Goal: Task Accomplishment & Management: Manage account settings

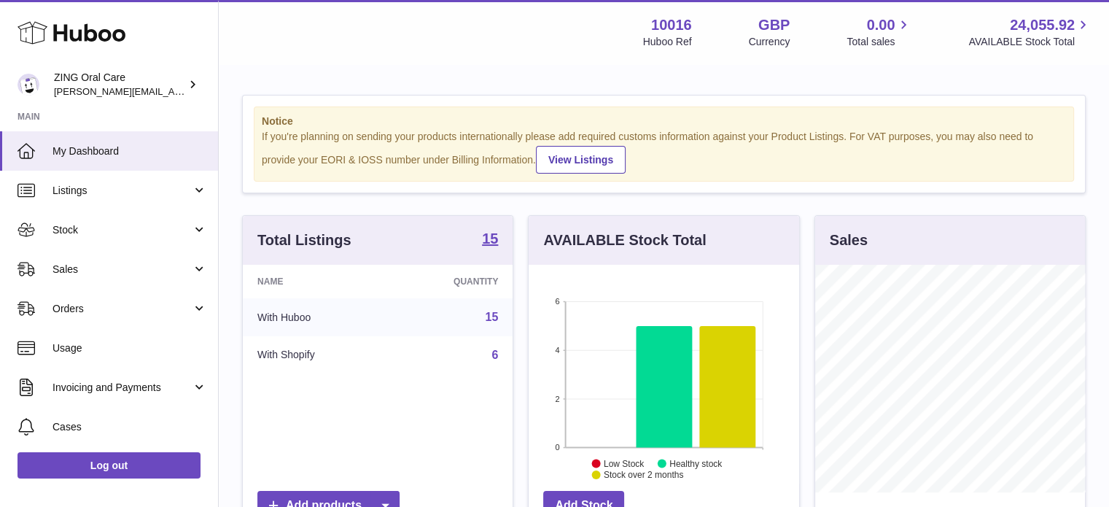
scroll to position [227, 273]
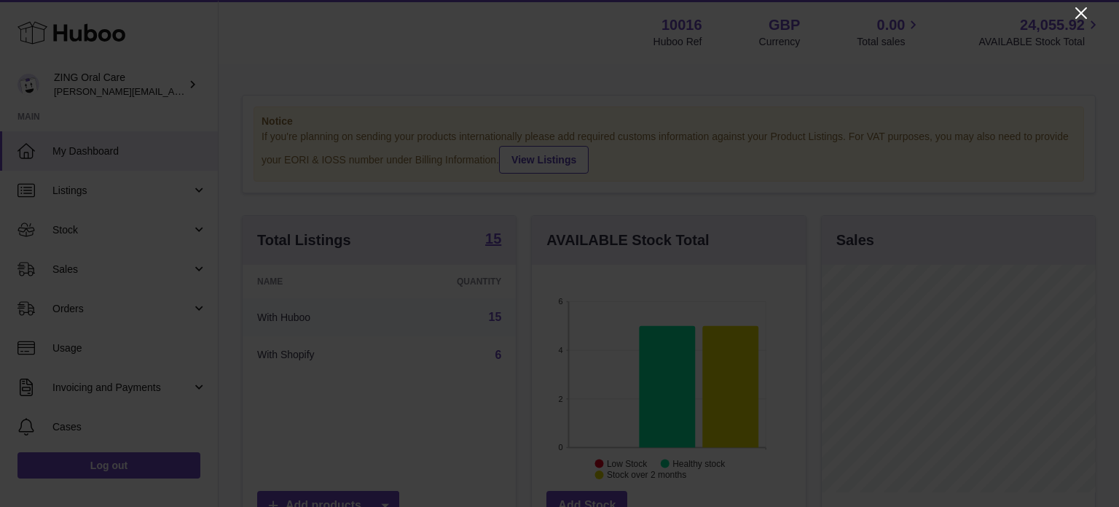
click at [1088, 12] on icon "Close" at bounding box center [1081, 12] width 17 height 17
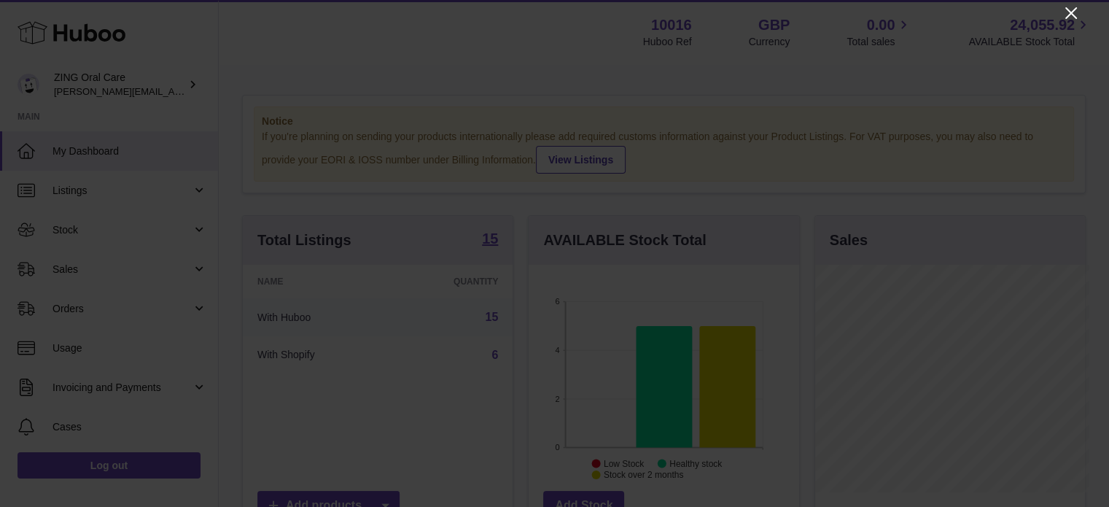
scroll to position [728604, 728561]
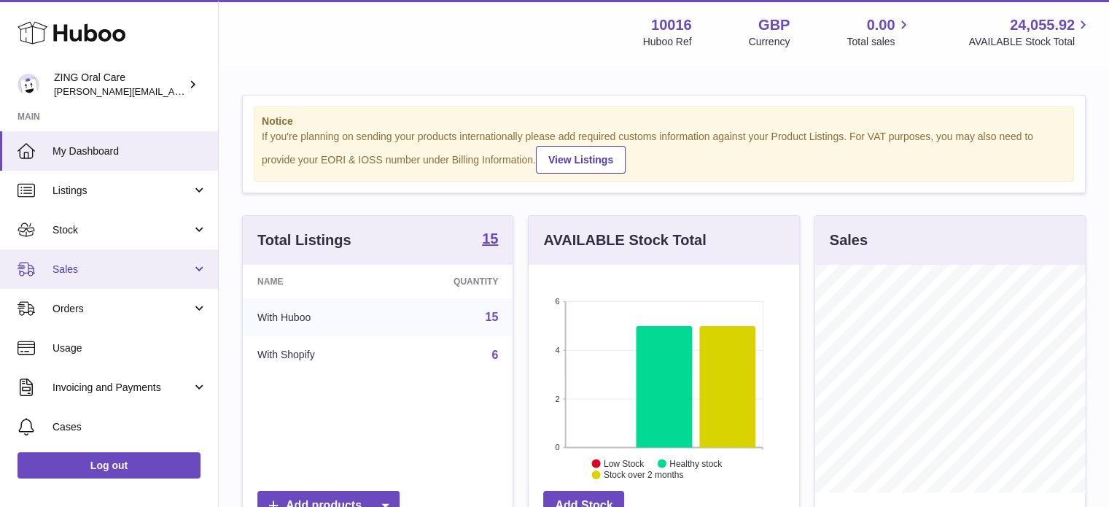
click at [129, 265] on span "Sales" at bounding box center [121, 269] width 139 height 14
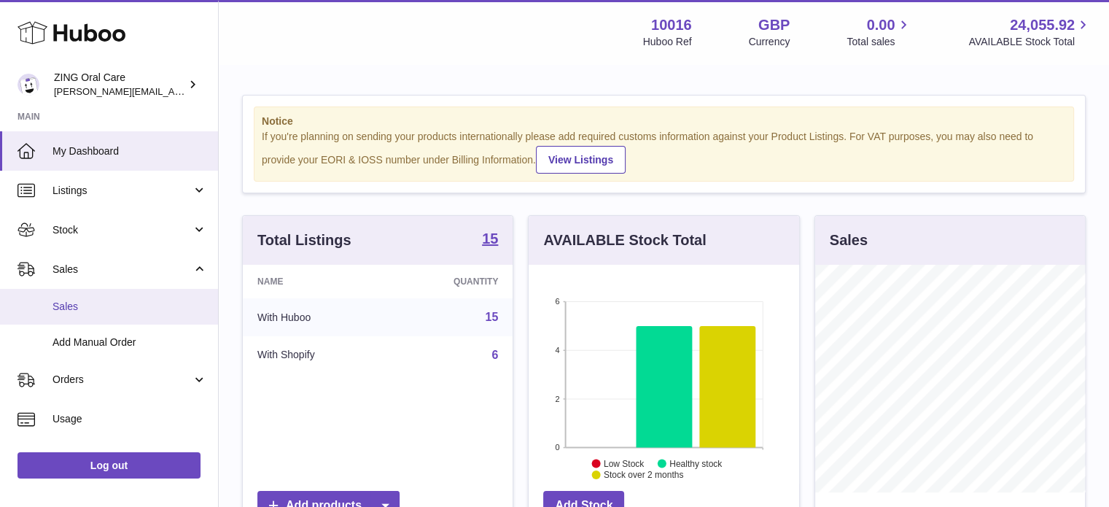
click at [85, 308] on span "Sales" at bounding box center [129, 307] width 155 height 14
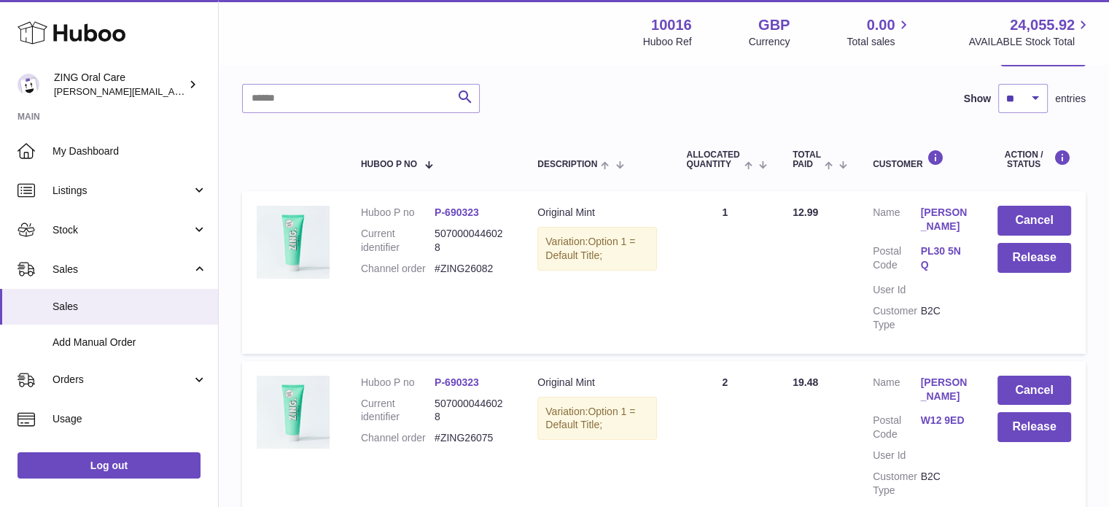
scroll to position [219, 0]
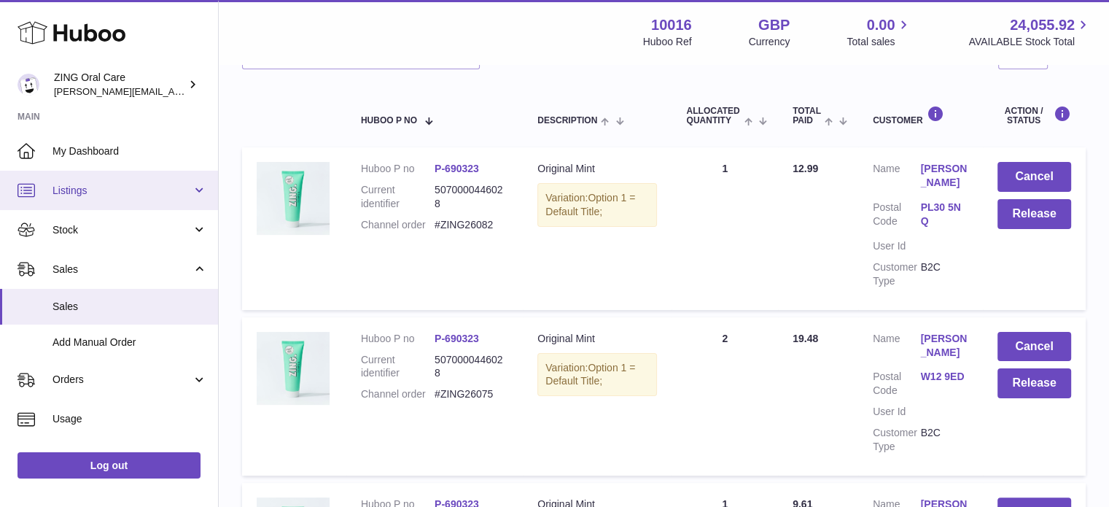
click at [196, 192] on link "Listings" at bounding box center [109, 190] width 218 height 39
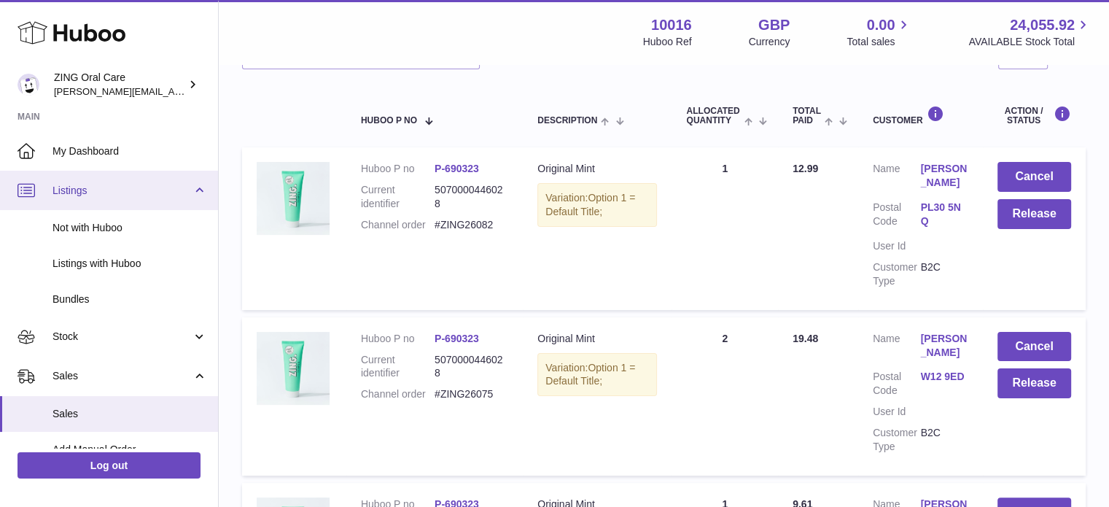
click at [196, 192] on link "Listings" at bounding box center [109, 190] width 218 height 39
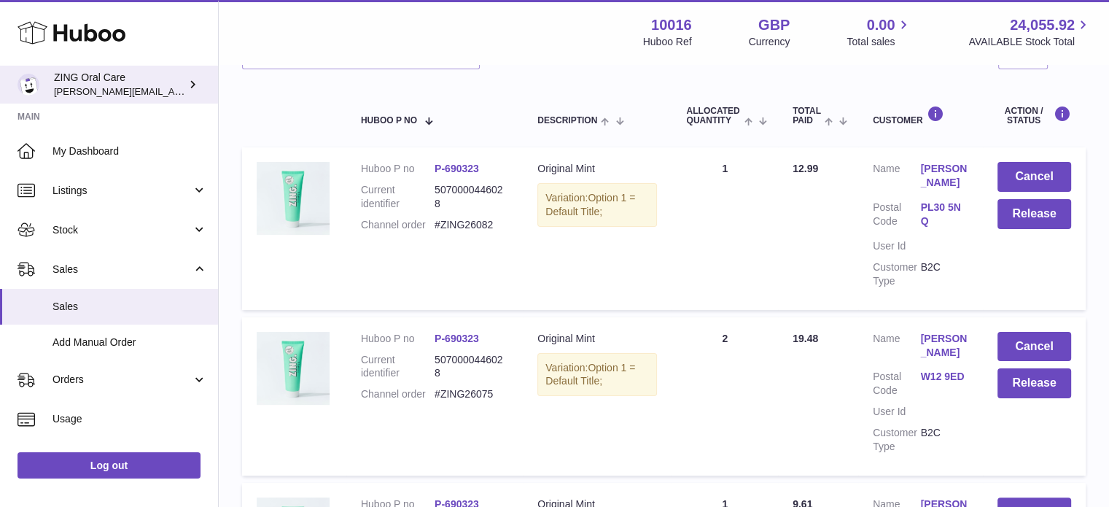
click at [199, 81] on icon at bounding box center [192, 84] width 15 height 15
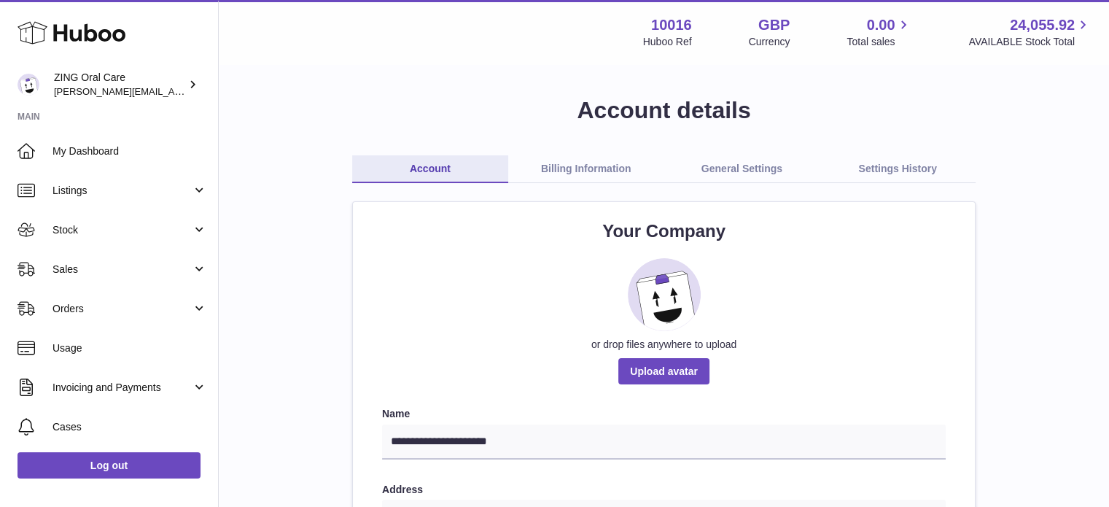
click at [595, 161] on link "Billing Information" at bounding box center [586, 169] width 156 height 28
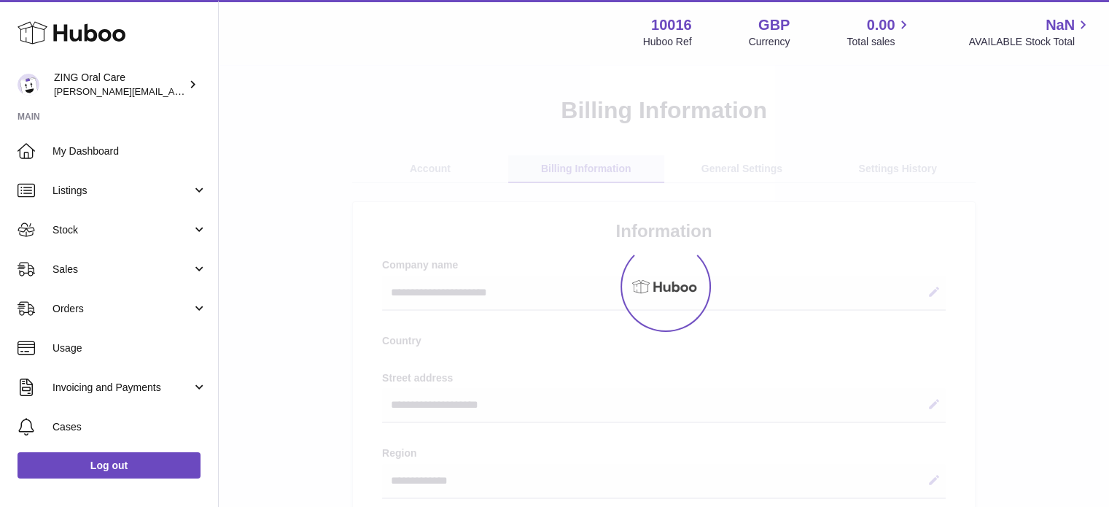
select select "**"
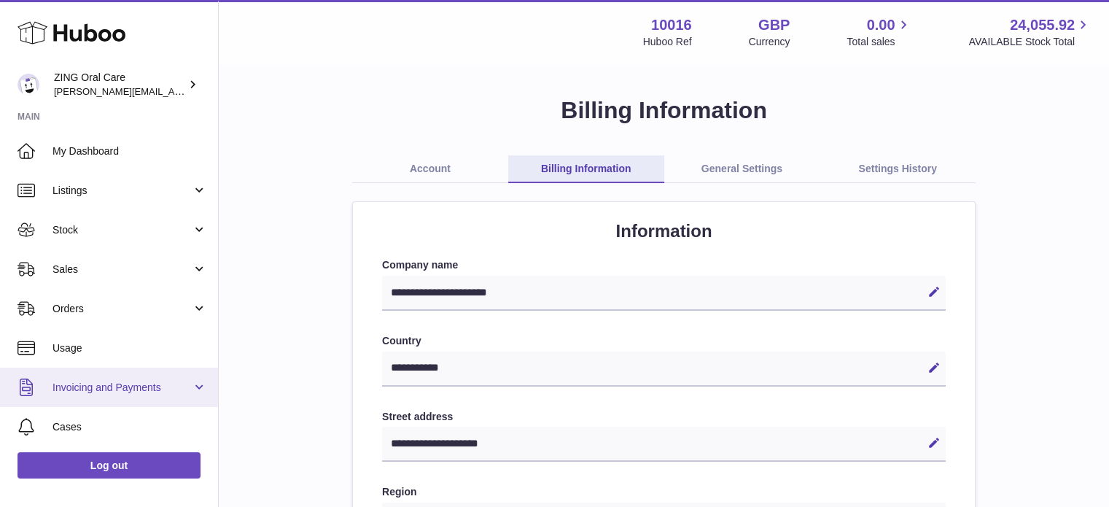
click at [157, 385] on span "Invoicing and Payments" at bounding box center [121, 387] width 139 height 14
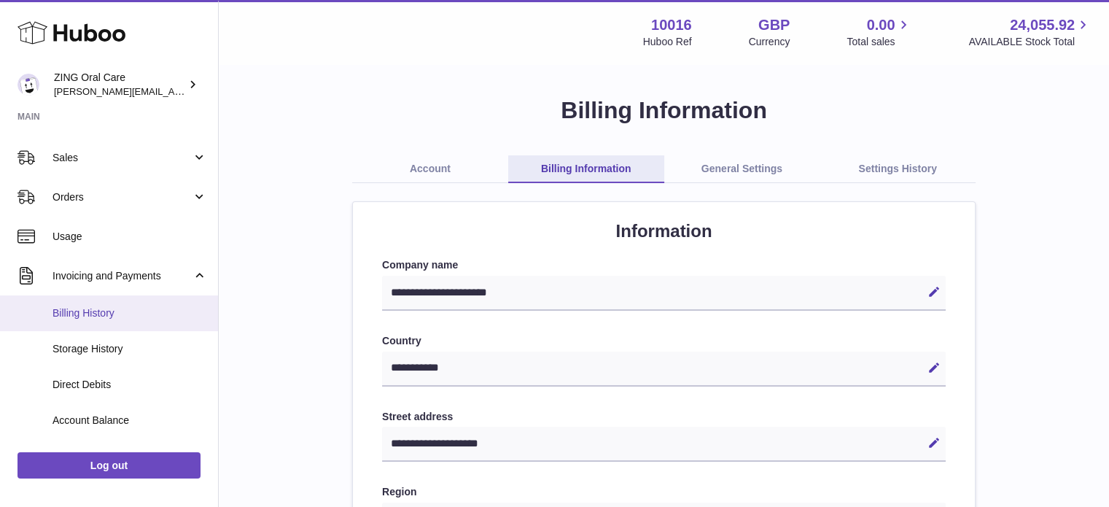
scroll to position [146, 0]
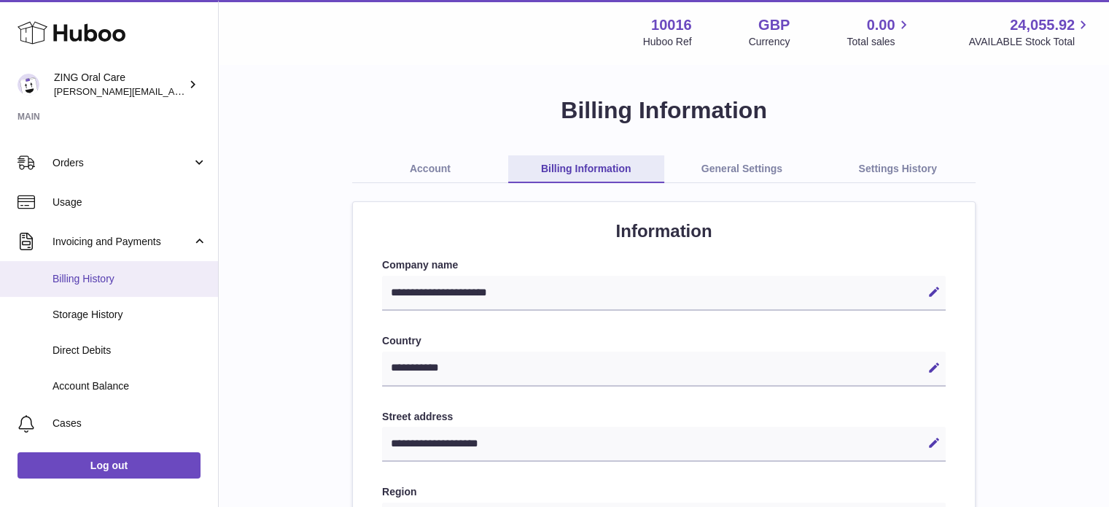
click at [103, 282] on span "Billing History" at bounding box center [129, 279] width 155 height 14
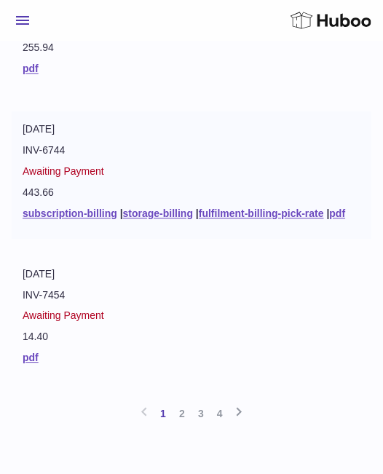
scroll to position [1493, 0]
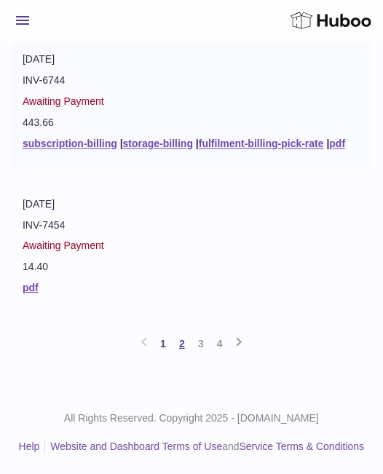
click at [181, 343] on link "2" at bounding box center [182, 344] width 19 height 26
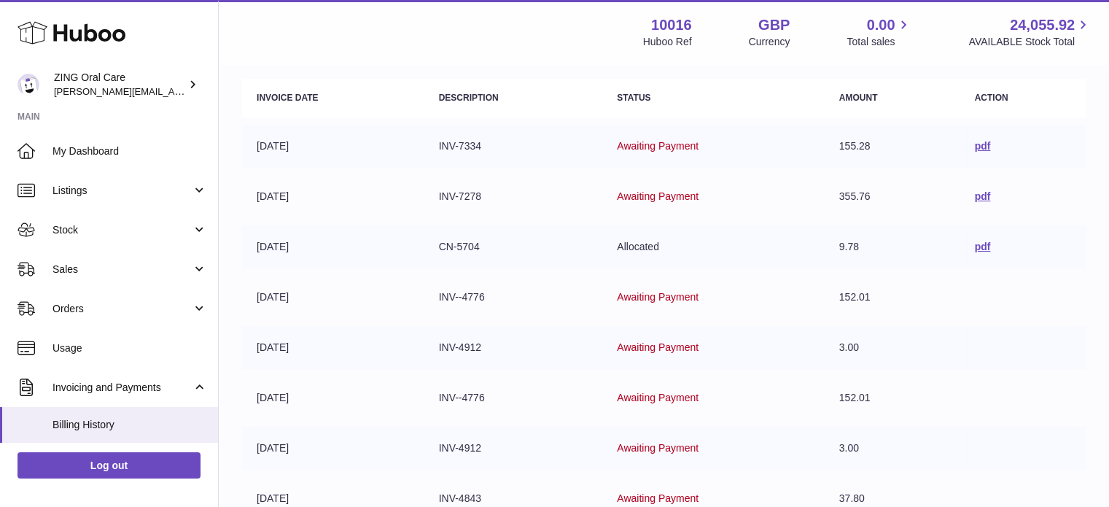
scroll to position [146, 0]
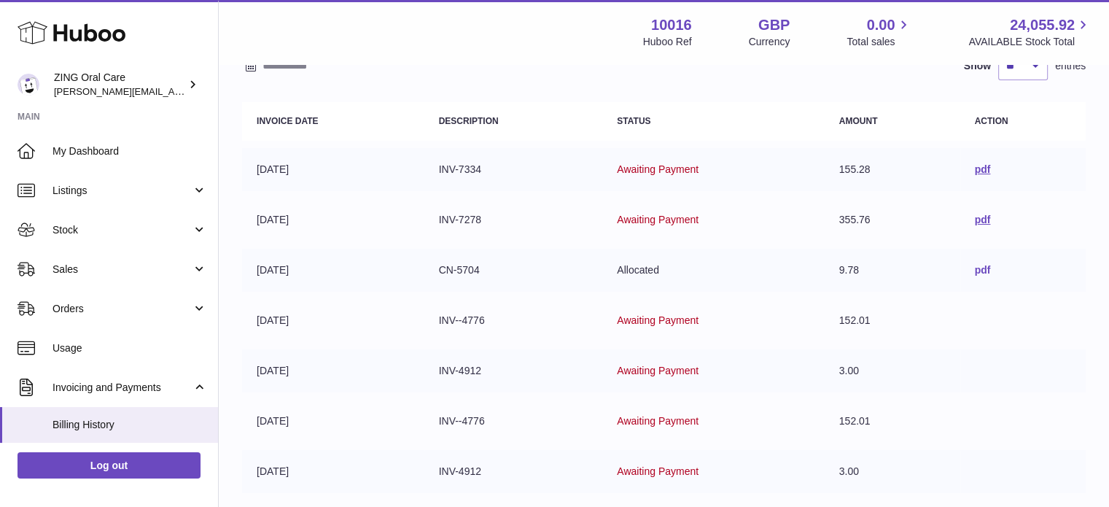
click at [982, 265] on link "pdf" at bounding box center [982, 270] width 16 height 12
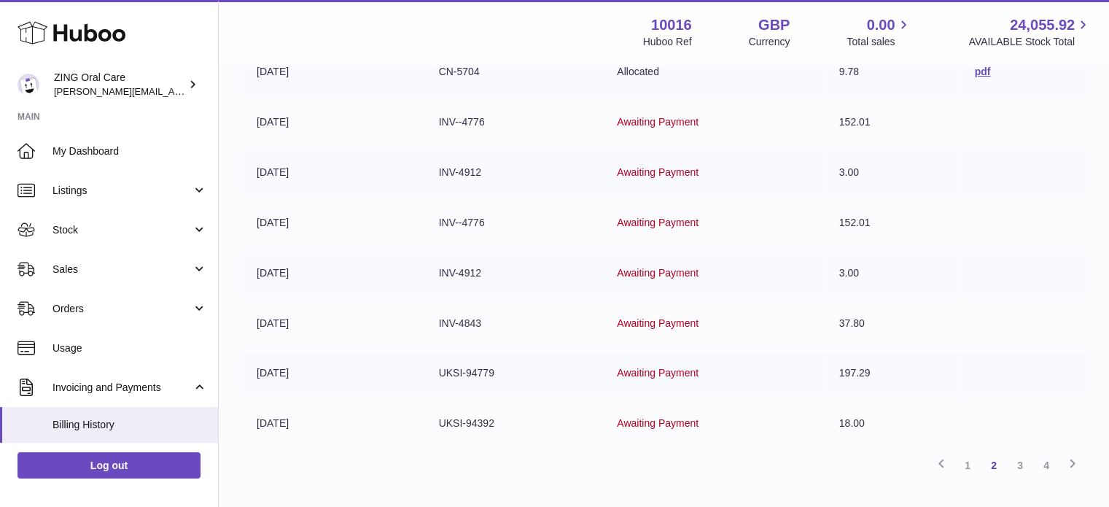
scroll to position [353, 0]
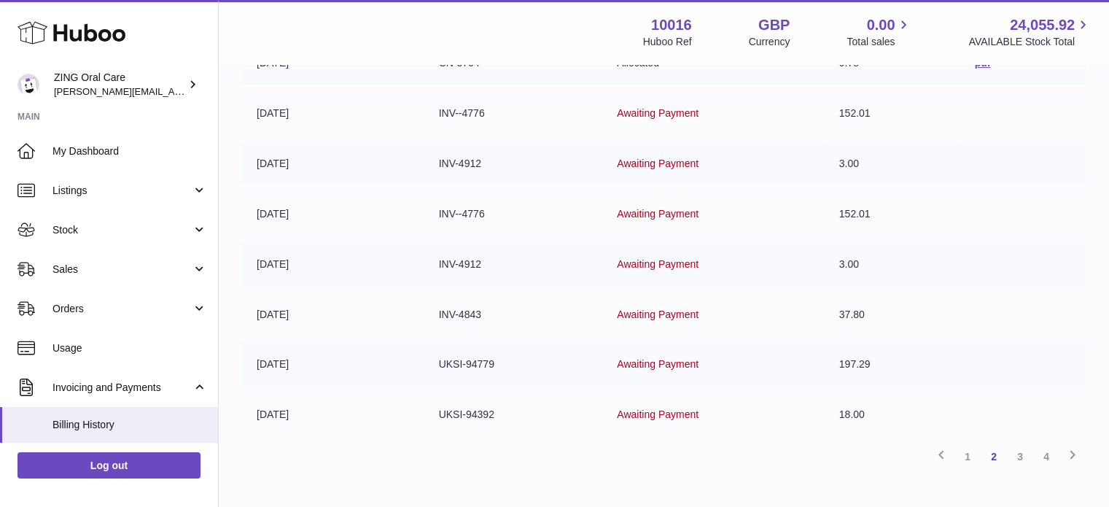
click at [453, 262] on td "INV-4912" at bounding box center [513, 264] width 179 height 43
click at [274, 260] on td "[DATE]" at bounding box center [333, 264] width 182 height 43
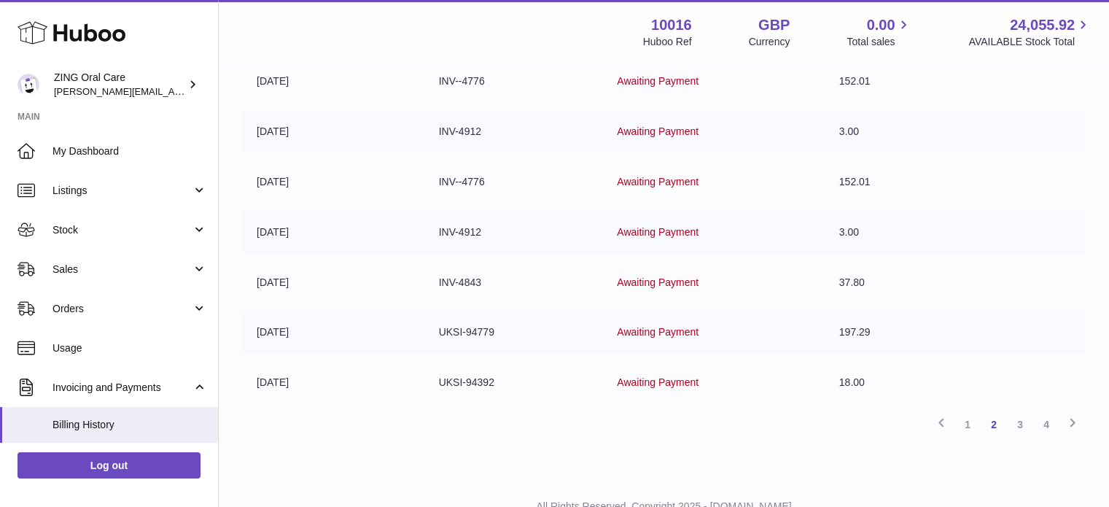
scroll to position [426, 0]
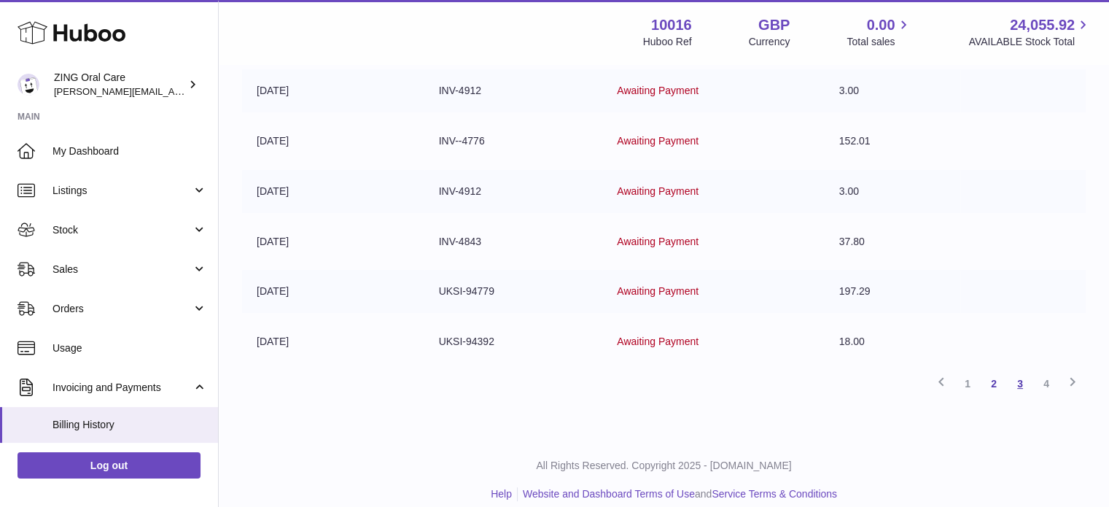
click at [1021, 374] on link "3" at bounding box center [1020, 383] width 26 height 26
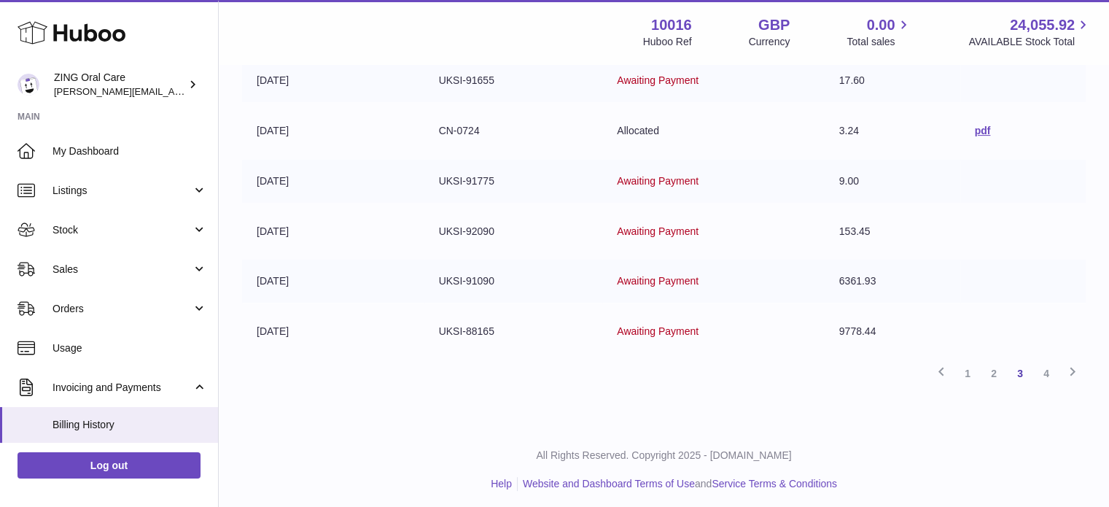
scroll to position [437, 0]
click at [988, 370] on link "2" at bounding box center [993, 372] width 26 height 26
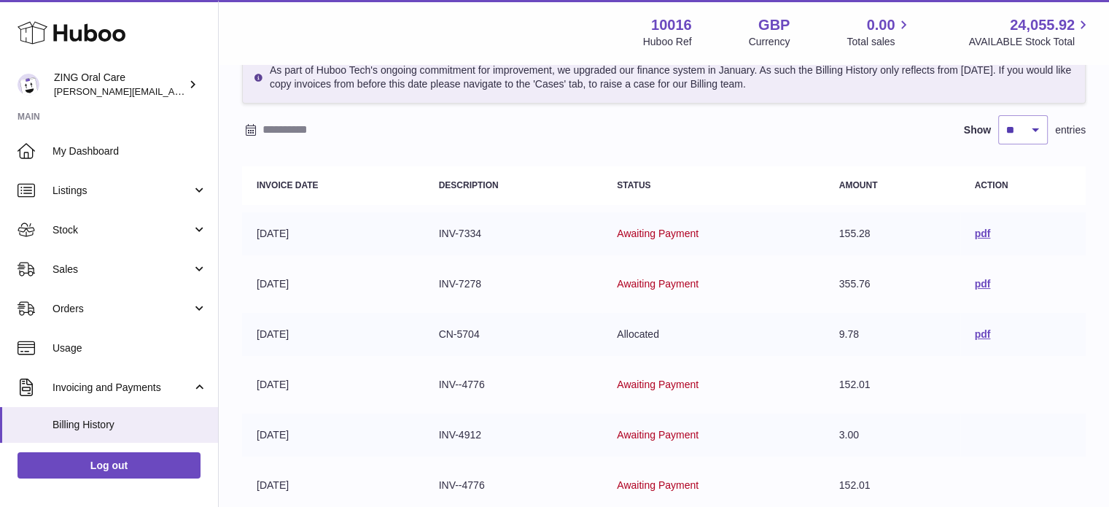
scroll to position [66, 0]
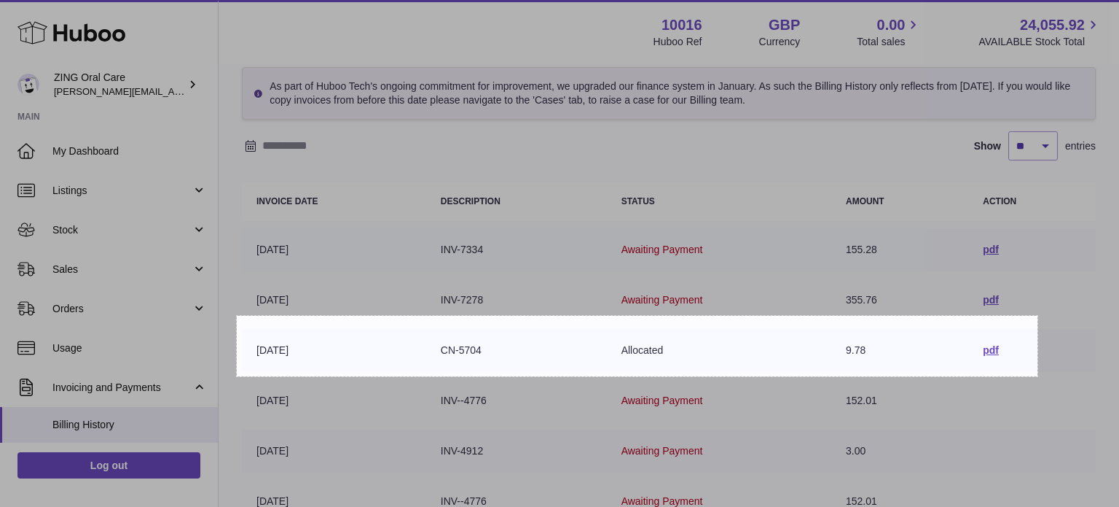
drag, startPoint x: 237, startPoint y: 316, endPoint x: 1038, endPoint y: 375, distance: 803.2
click at [1038, 375] on div "1099 X 83" at bounding box center [559, 406] width 1119 height 945
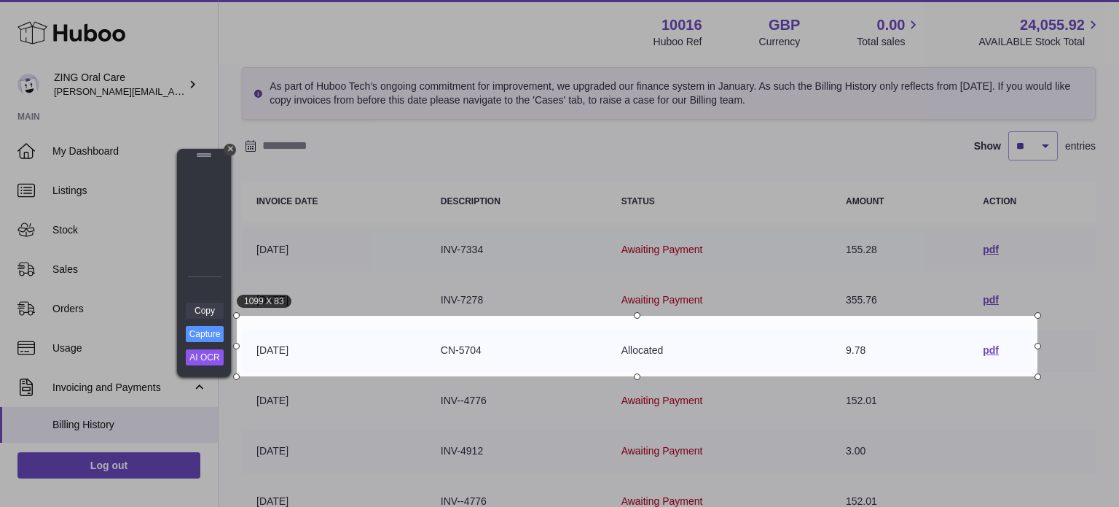
click at [198, 307] on link "Copy" at bounding box center [205, 310] width 38 height 16
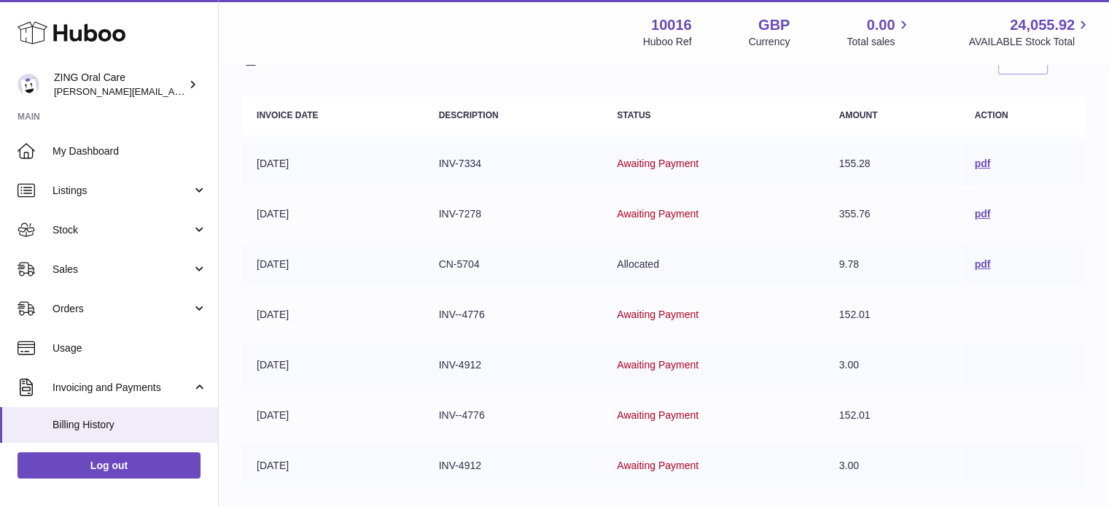
scroll to position [437, 0]
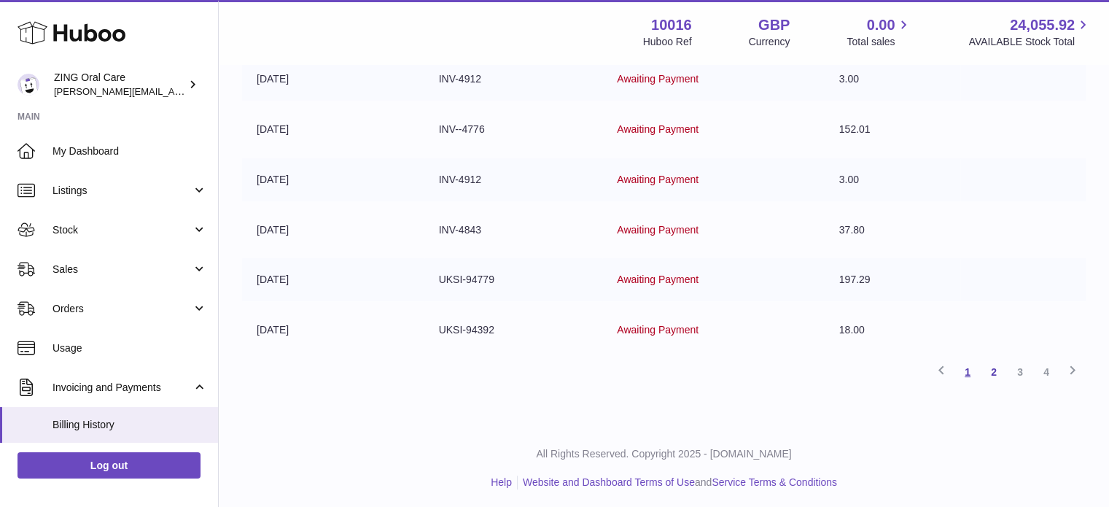
click at [967, 370] on link "1" at bounding box center [967, 372] width 26 height 26
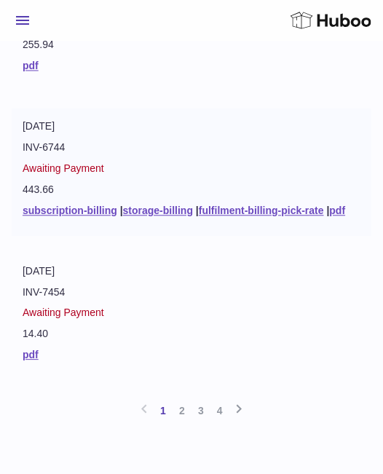
scroll to position [1450, 0]
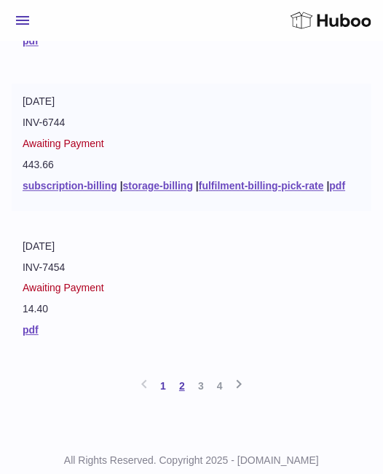
click at [185, 385] on link "2" at bounding box center [182, 386] width 19 height 26
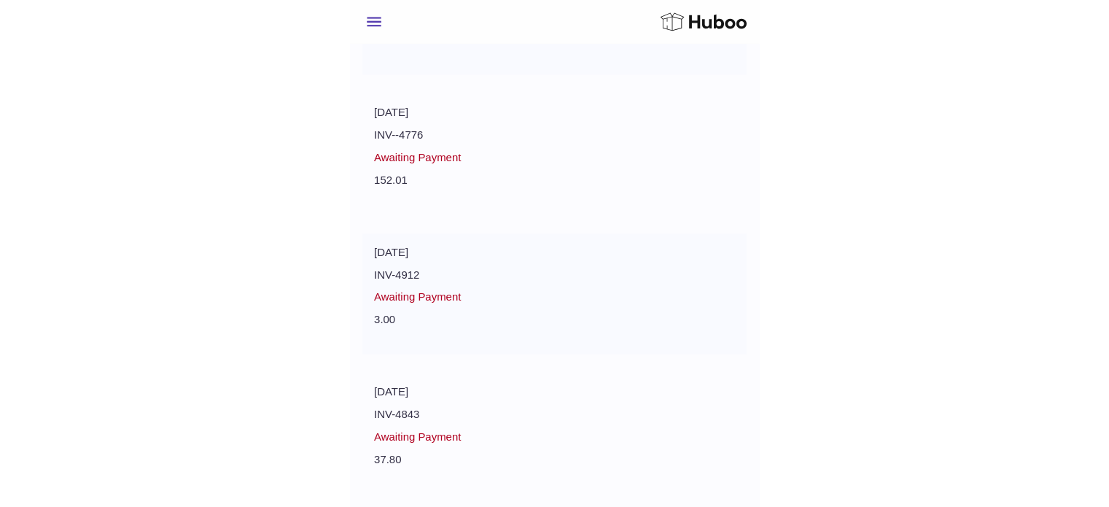
scroll to position [437, 0]
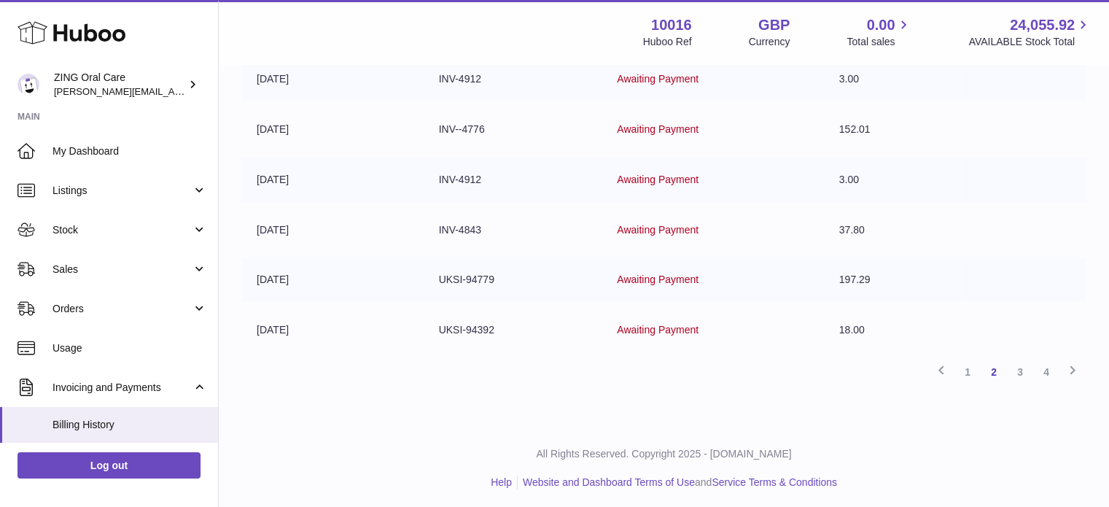
click at [1009, 276] on td at bounding box center [1023, 279] width 126 height 43
click at [619, 275] on span "Awaiting Payment" at bounding box center [658, 279] width 82 height 12
click at [470, 273] on td "UKSI-94779" at bounding box center [513, 279] width 179 height 43
click at [302, 275] on td "31-03-2025" at bounding box center [333, 279] width 182 height 43
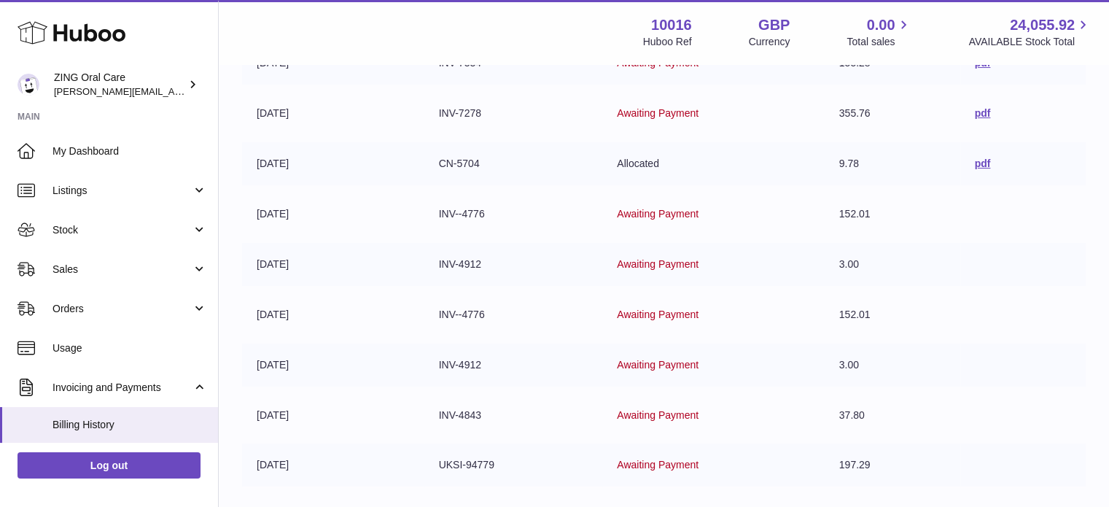
scroll to position [219, 0]
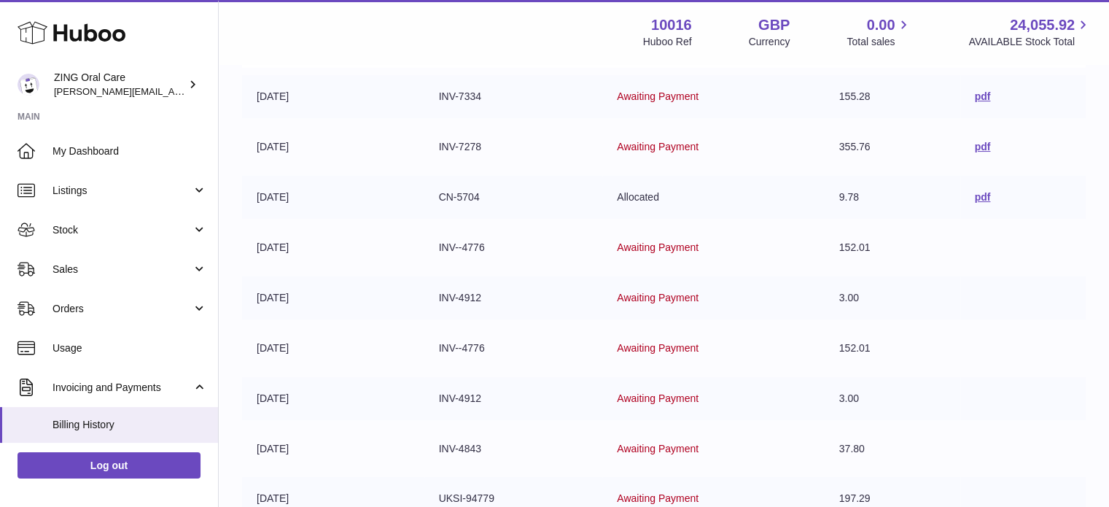
click at [637, 297] on span "Awaiting Payment" at bounding box center [658, 298] width 82 height 12
click at [840, 297] on td "3.00" at bounding box center [892, 297] width 136 height 43
click at [1015, 308] on td at bounding box center [1023, 297] width 126 height 43
click at [989, 292] on td at bounding box center [1023, 297] width 126 height 43
click at [793, 293] on td "Awaiting Payment" at bounding box center [713, 297] width 222 height 43
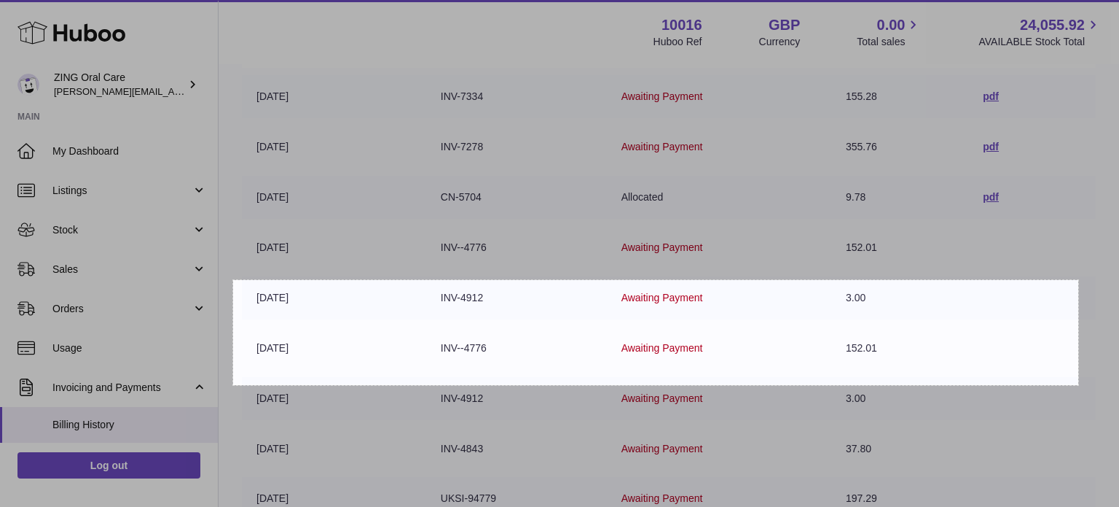
drag, startPoint x: 233, startPoint y: 279, endPoint x: 1079, endPoint y: 384, distance: 851.9
click at [1079, 384] on div "1160 X 144" at bounding box center [559, 253] width 1119 height 945
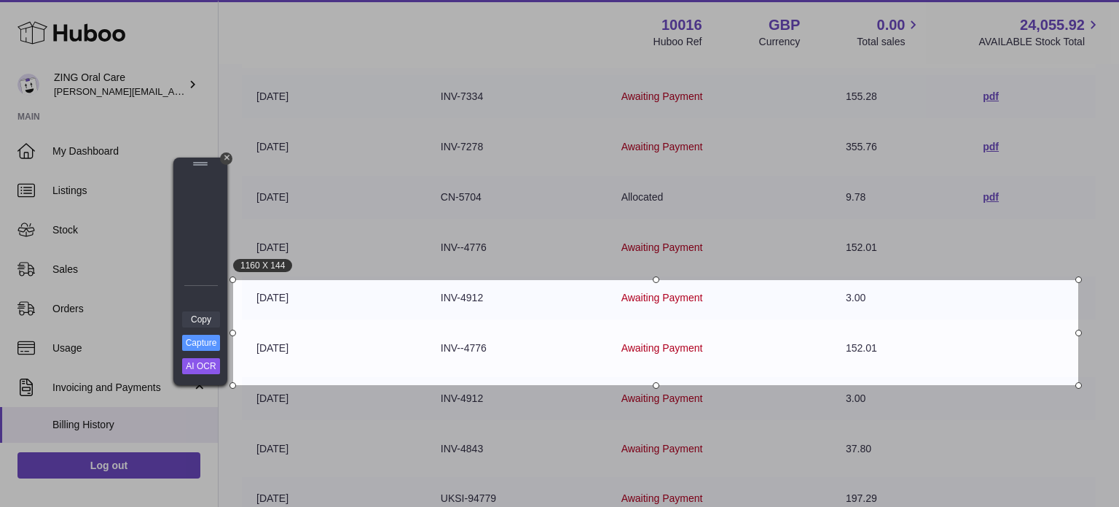
drag, startPoint x: 1029, startPoint y: 337, endPoint x: 203, endPoint y: 321, distance: 825.9
click at [203, 321] on link "Copy" at bounding box center [201, 319] width 38 height 16
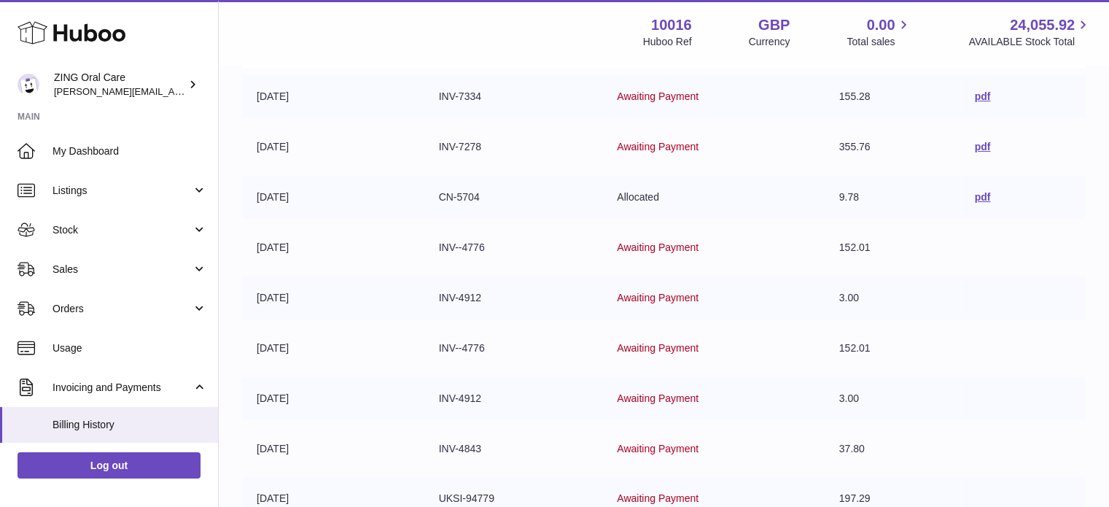
click at [960, 250] on td at bounding box center [1023, 247] width 126 height 43
click at [829, 254] on td "152.01" at bounding box center [892, 247] width 136 height 43
click at [675, 245] on span "Awaiting Payment" at bounding box center [658, 247] width 82 height 12
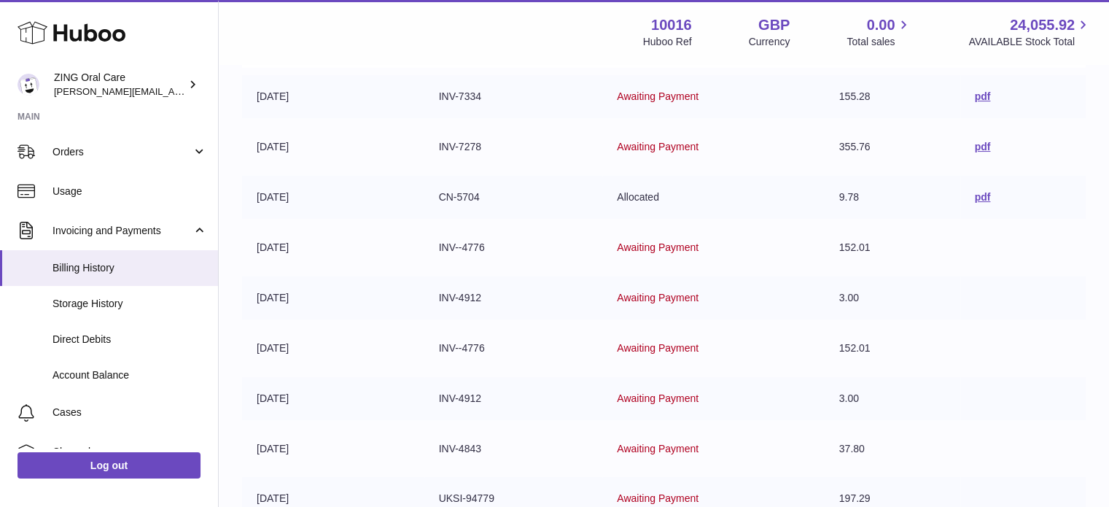
scroll to position [162, 0]
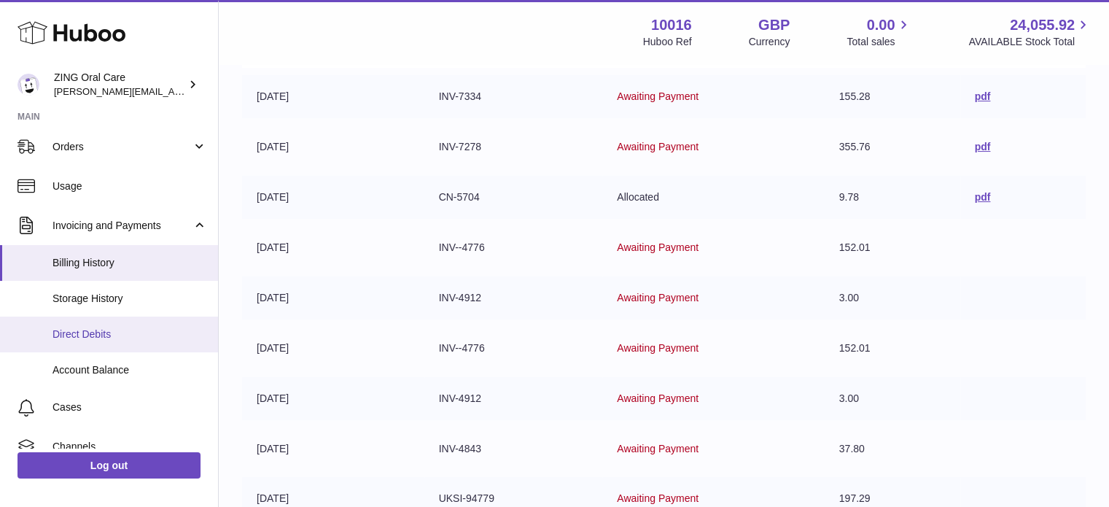
click at [98, 324] on link "Direct Debits" at bounding box center [109, 334] width 218 height 36
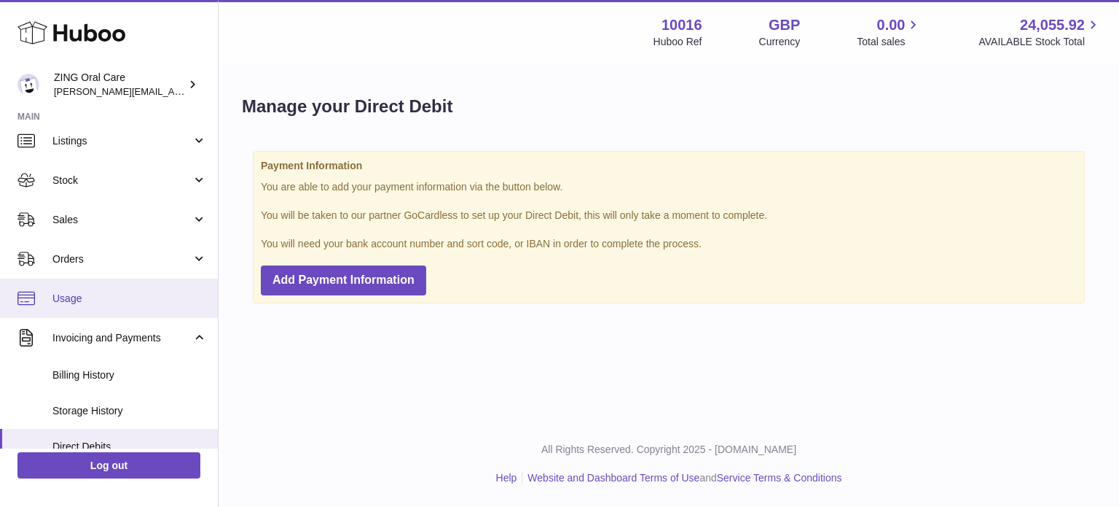
scroll to position [73, 0]
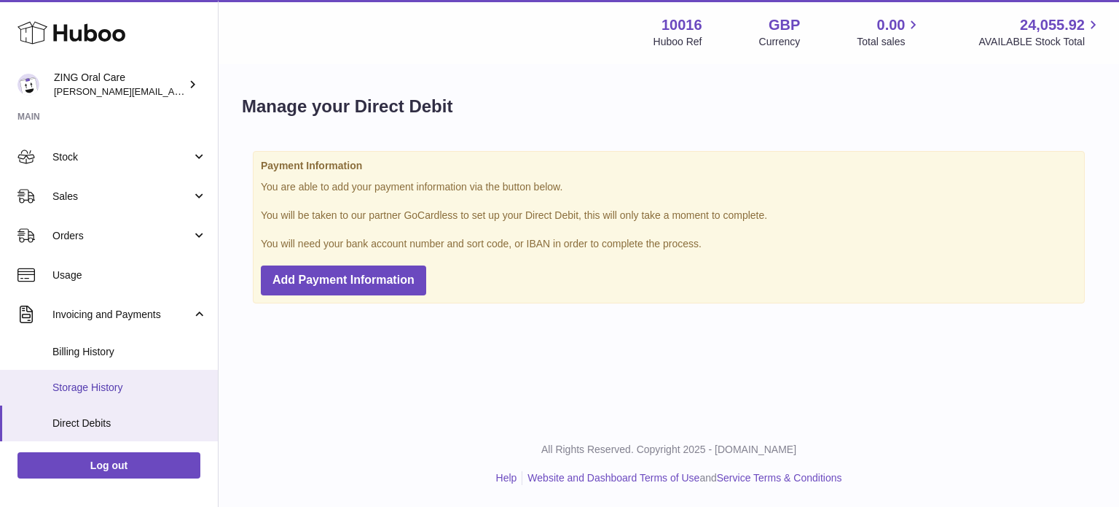
click at [120, 382] on span "Storage History" at bounding box center [129, 387] width 155 height 14
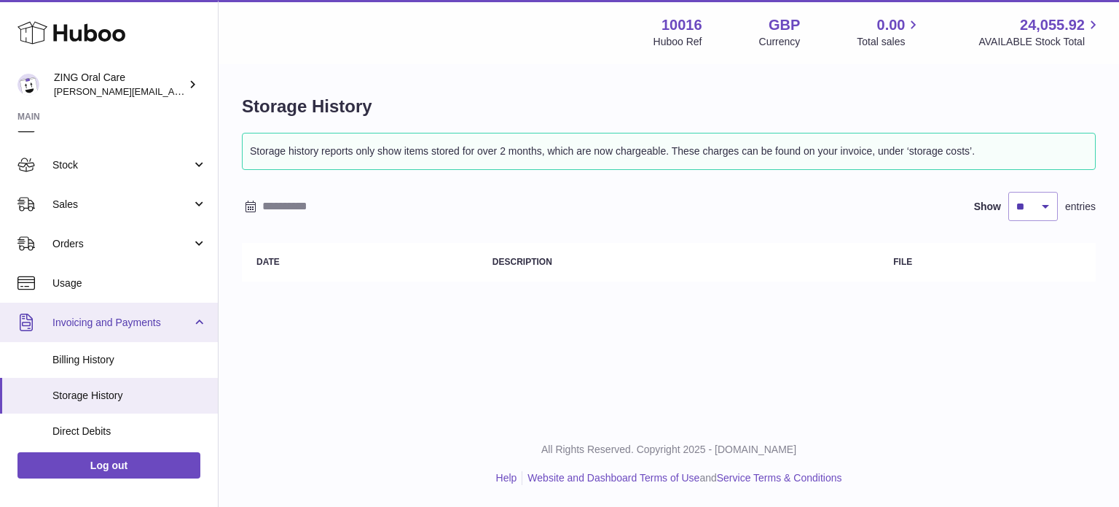
scroll to position [146, 0]
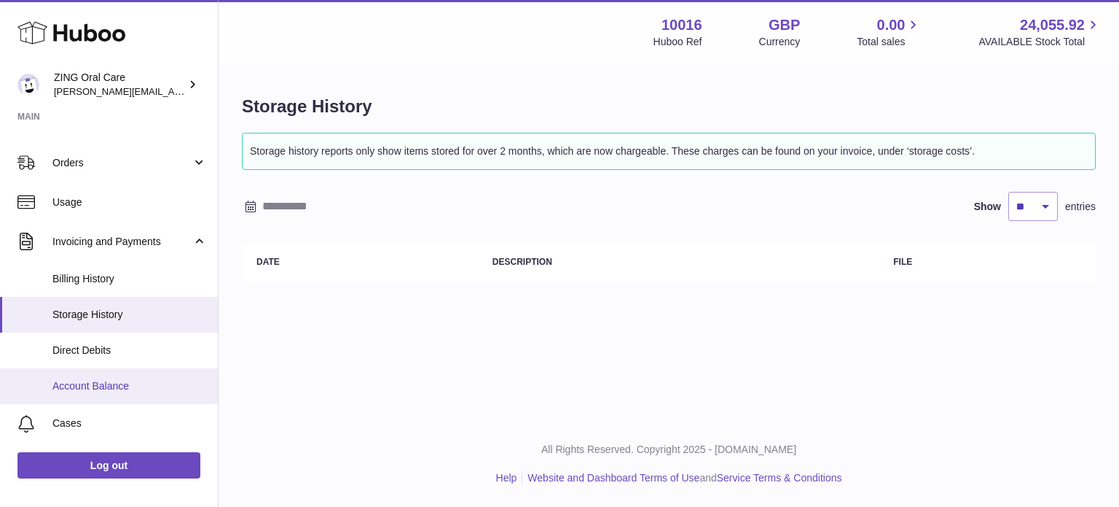
click at [137, 375] on link "Account Balance" at bounding box center [109, 386] width 218 height 36
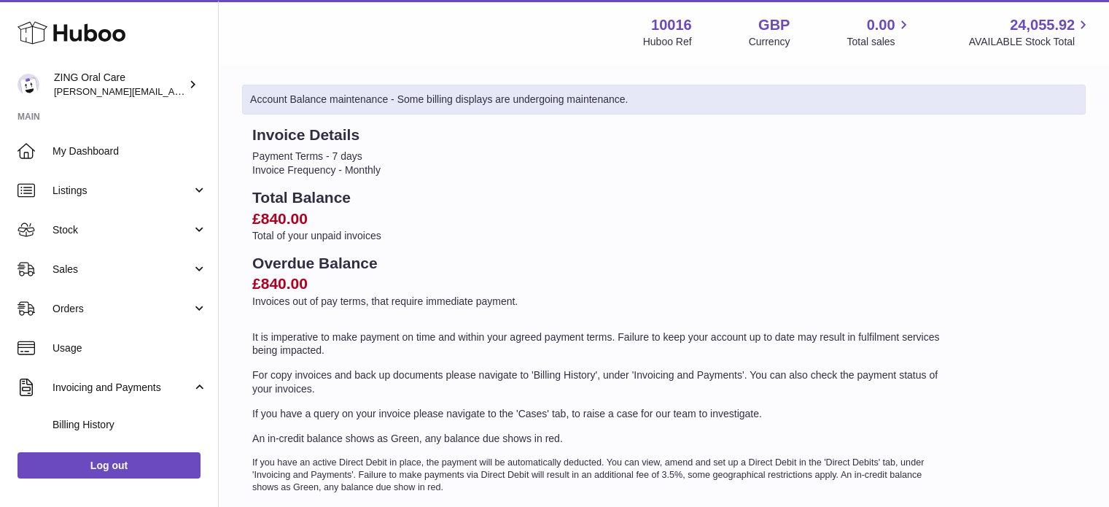
scroll to position [146, 0]
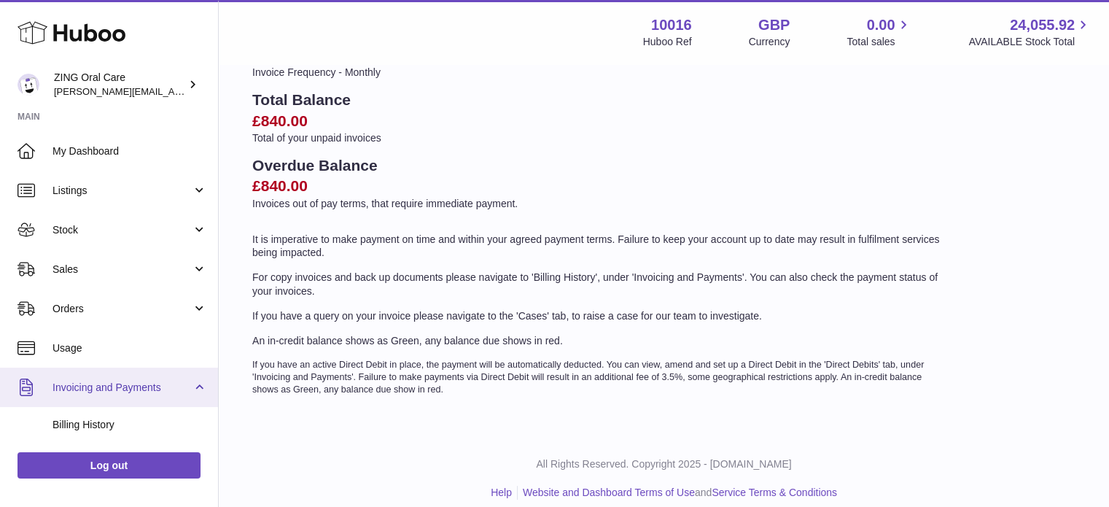
click at [126, 386] on span "Invoicing and Payments" at bounding box center [121, 387] width 139 height 14
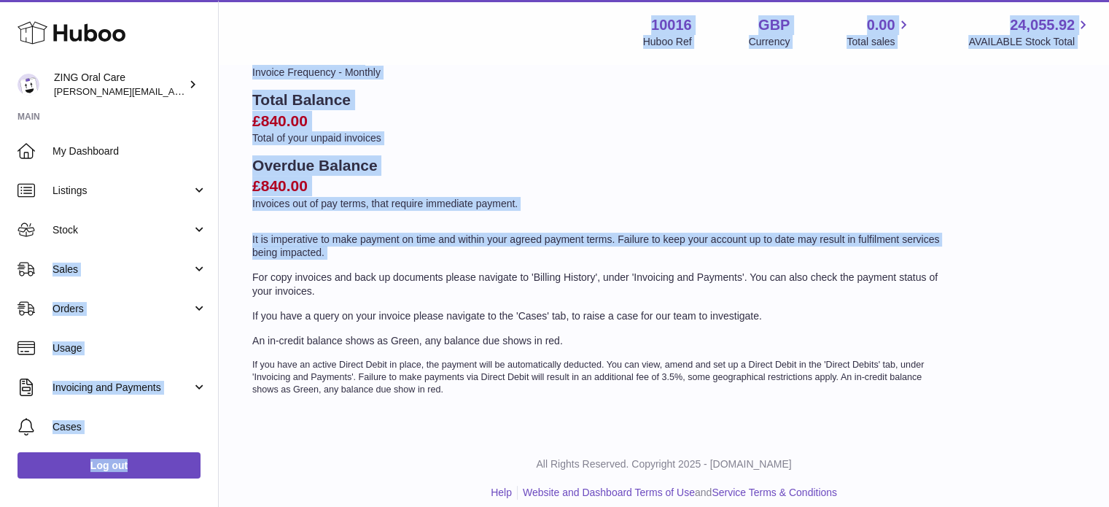
drag, startPoint x: 218, startPoint y: 226, endPoint x: 221, endPoint y: 281, distance: 54.7
click at [221, 281] on div "Huboo ZING Oral Care jacques@zingtoothpaste.com Main My Dashboard Listings Not …" at bounding box center [554, 187] width 1109 height 667
click at [508, 144] on p "Total of your unpaid invoices" at bounding box center [599, 138] width 694 height 14
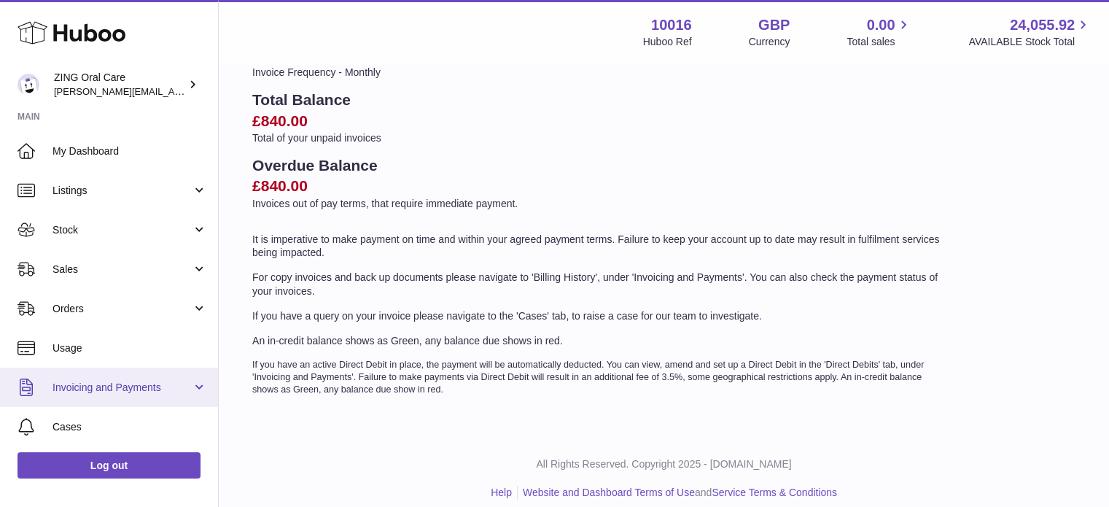
click at [198, 390] on link "Invoicing and Payments" at bounding box center [109, 386] width 218 height 39
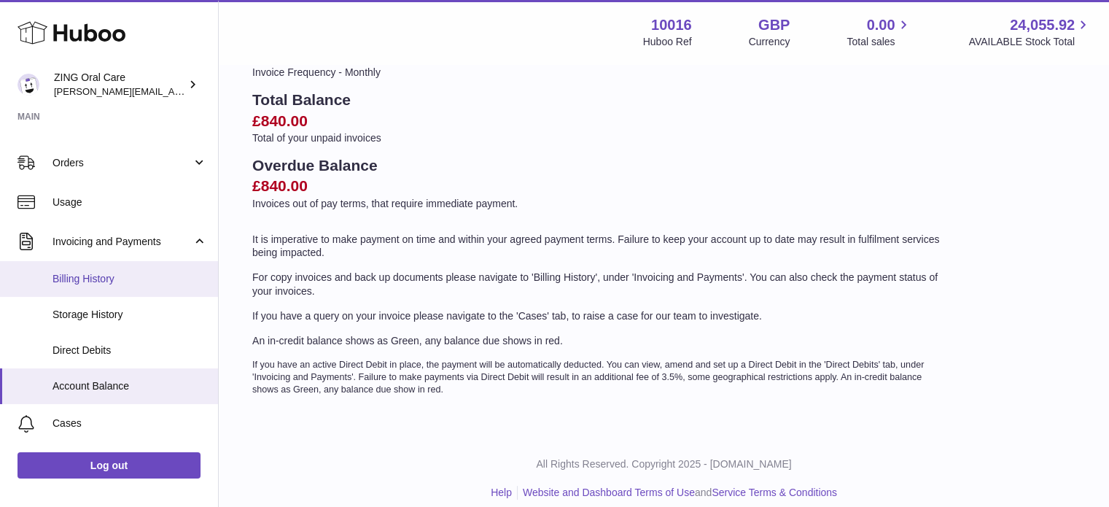
click at [93, 275] on span "Billing History" at bounding box center [129, 279] width 155 height 14
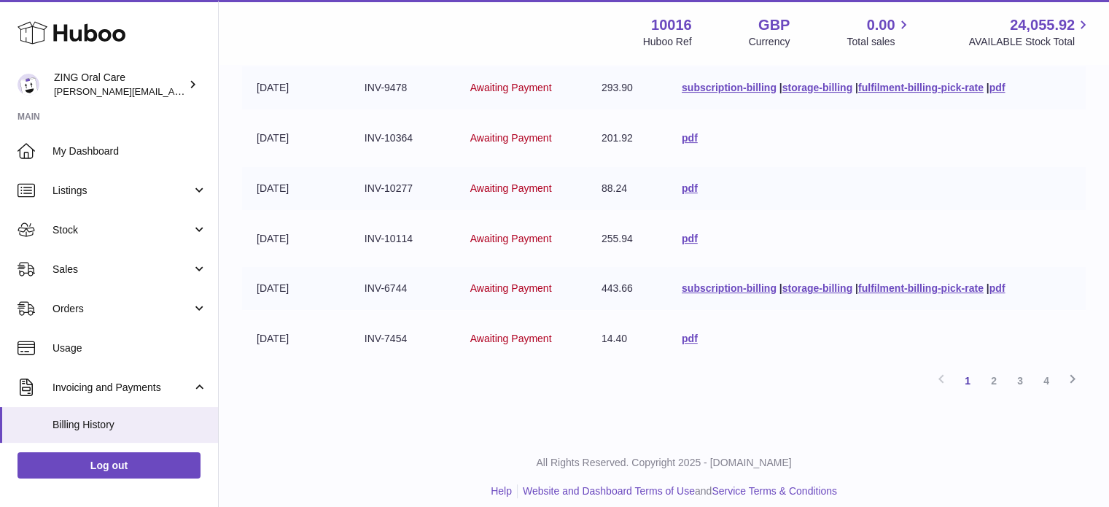
scroll to position [437, 0]
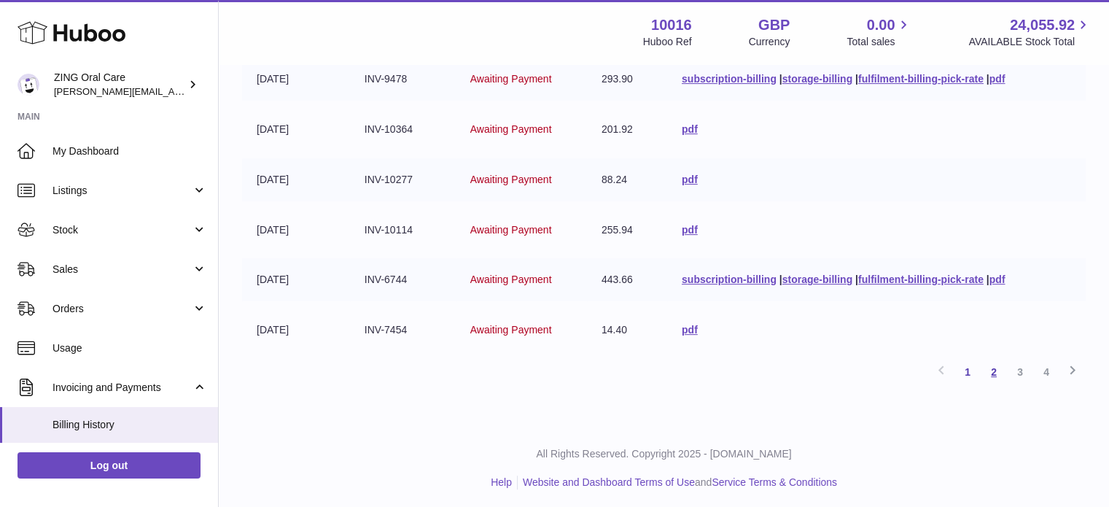
click at [992, 365] on link "2" at bounding box center [993, 372] width 26 height 26
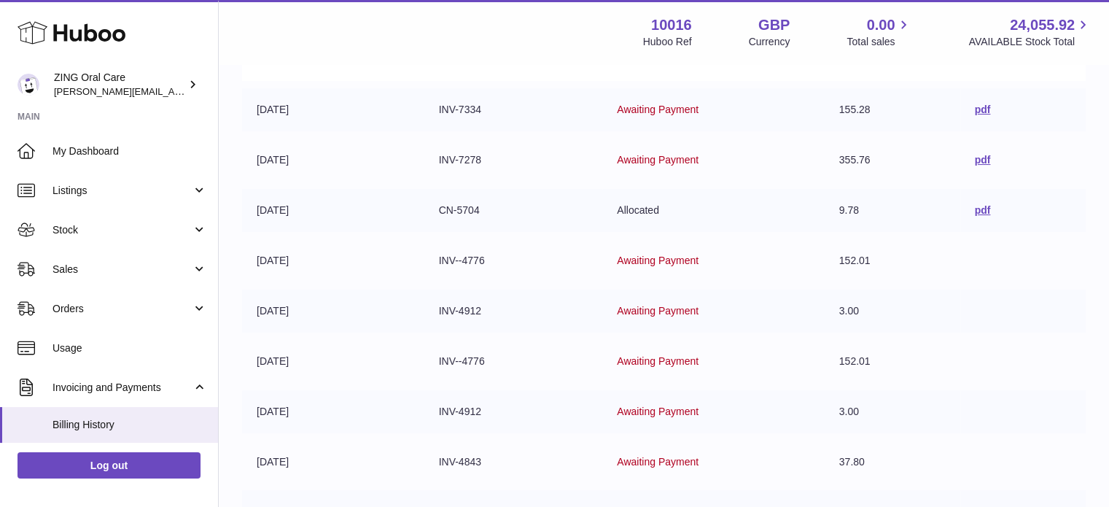
scroll to position [211, 0]
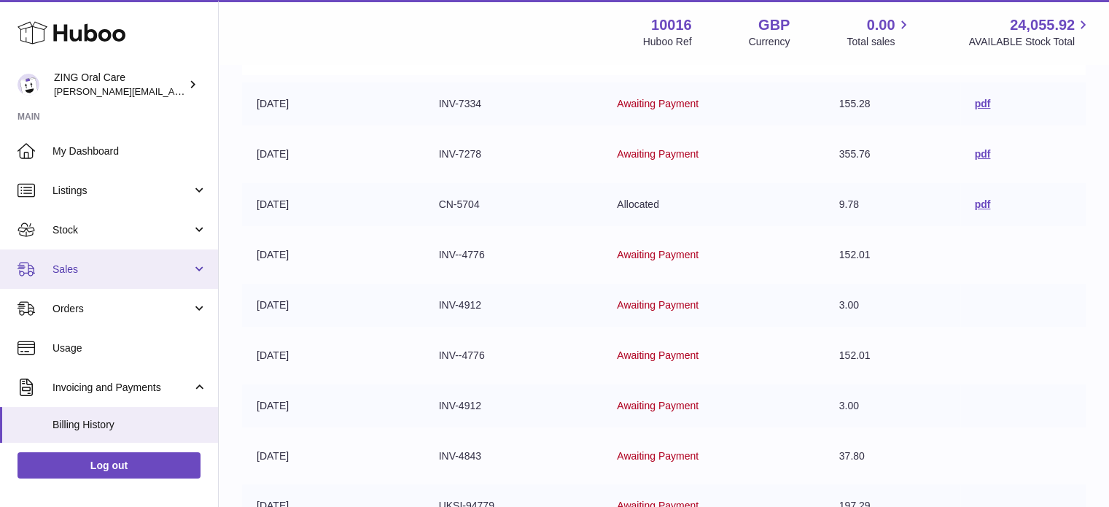
click at [189, 269] on link "Sales" at bounding box center [109, 268] width 218 height 39
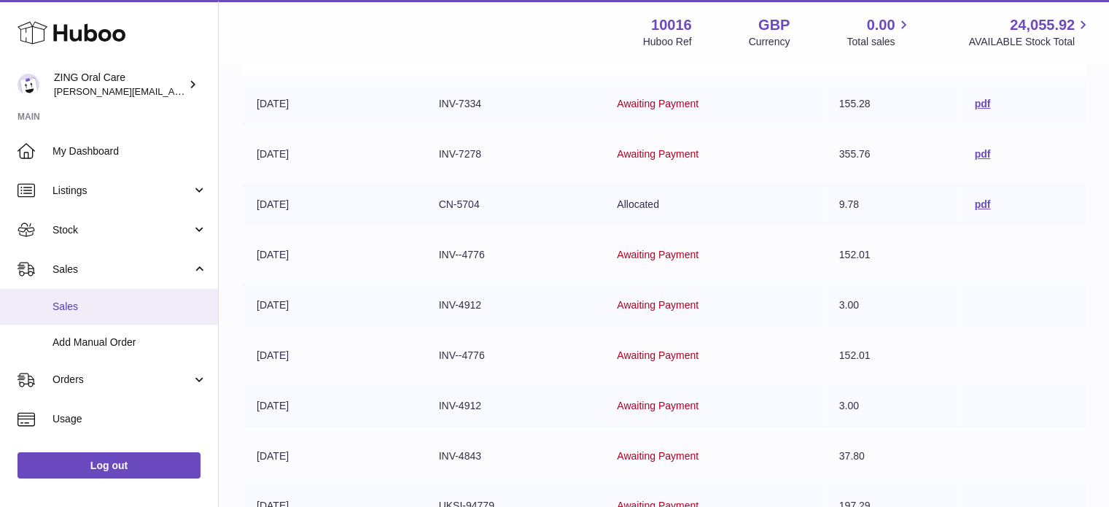
click at [153, 302] on span "Sales" at bounding box center [129, 307] width 155 height 14
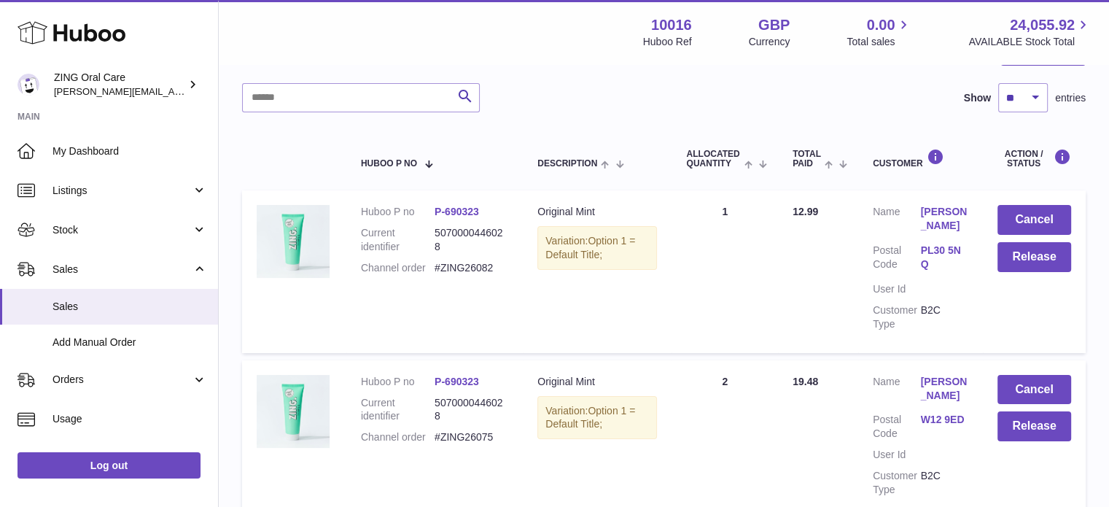
scroll to position [219, 0]
